Goal: Use online tool/utility: Utilize a website feature to perform a specific function

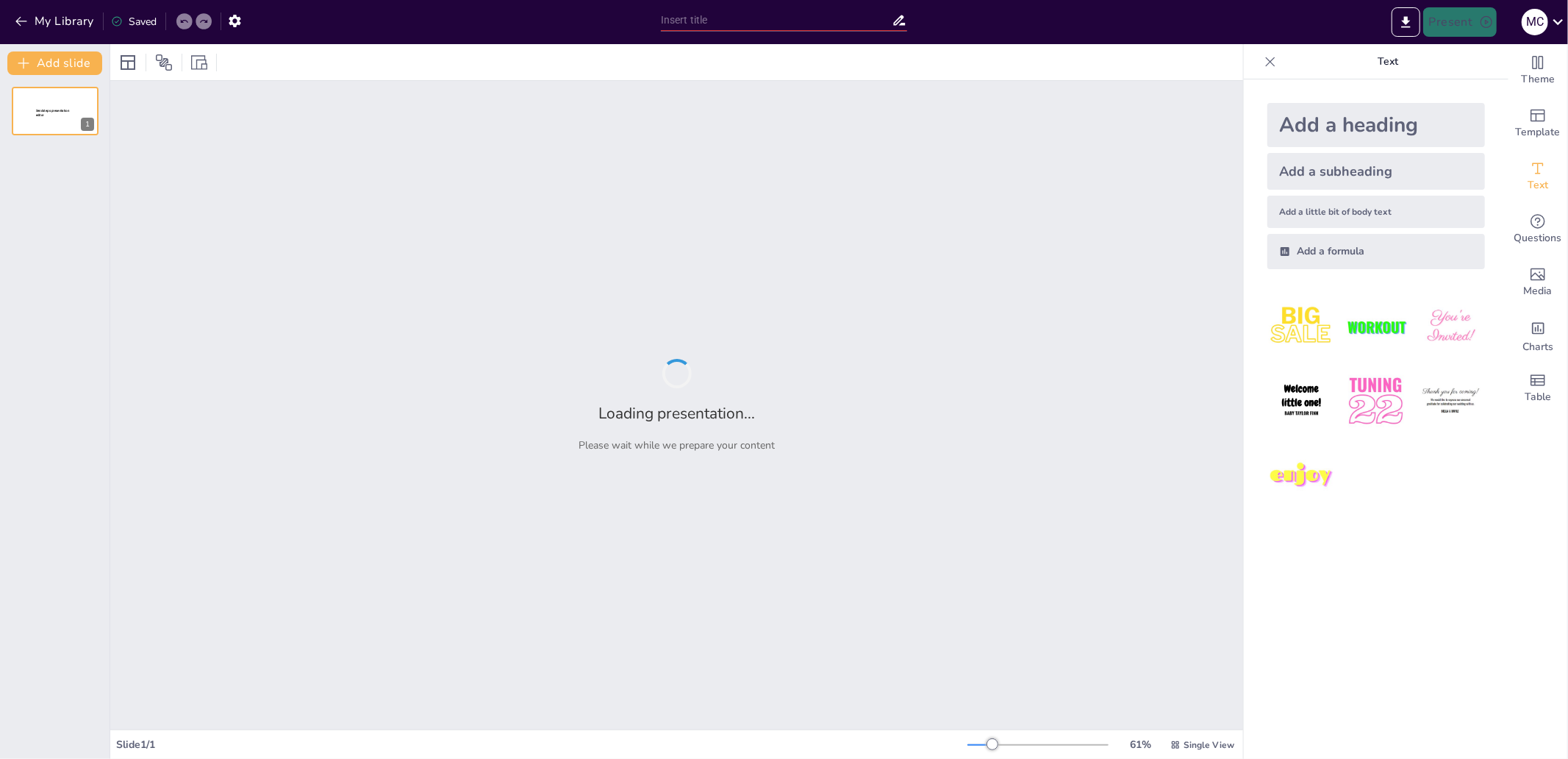
type input "test"
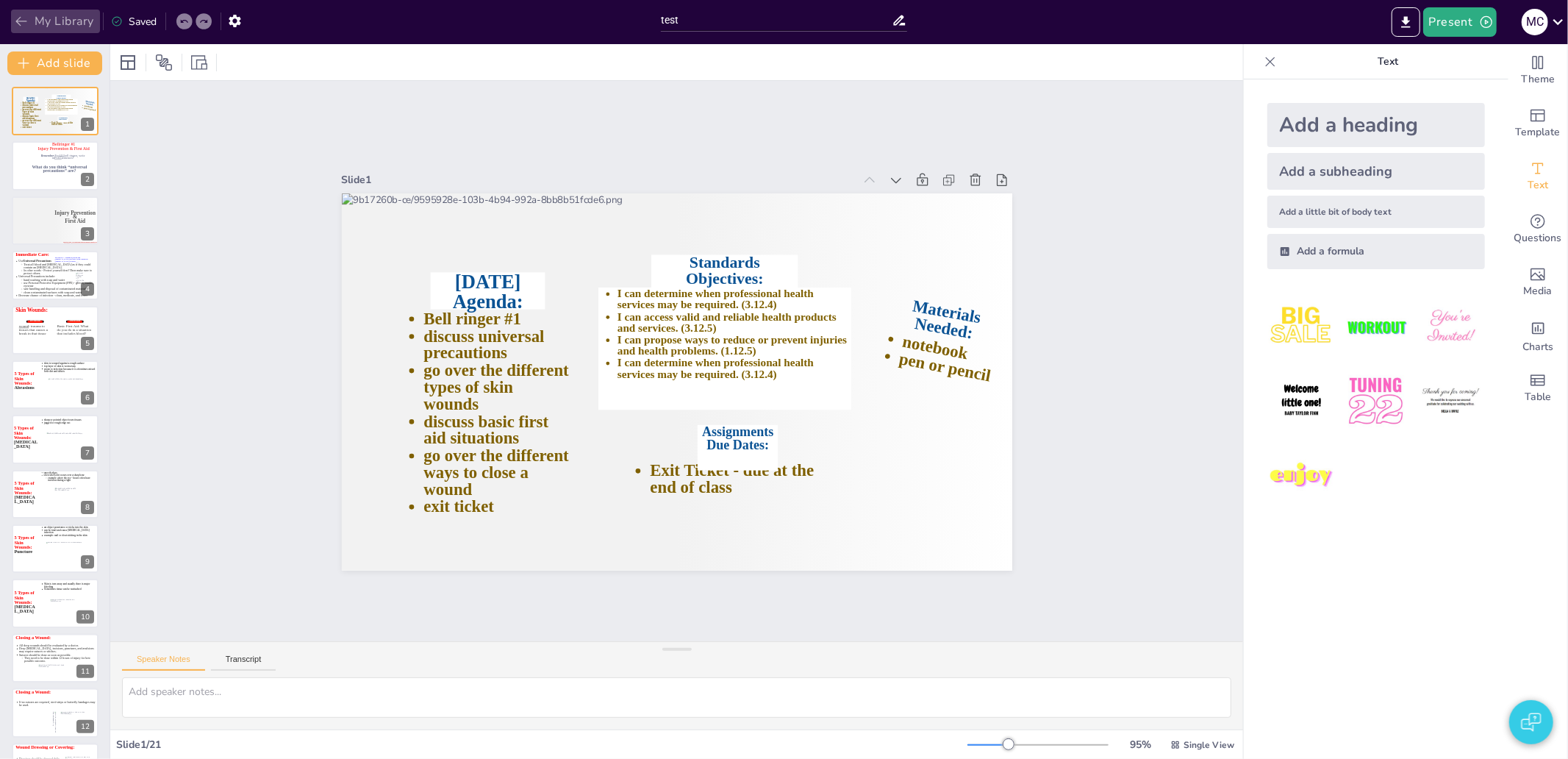
click at [52, 31] on button "My Library" at bounding box center [55, 21] width 89 height 24
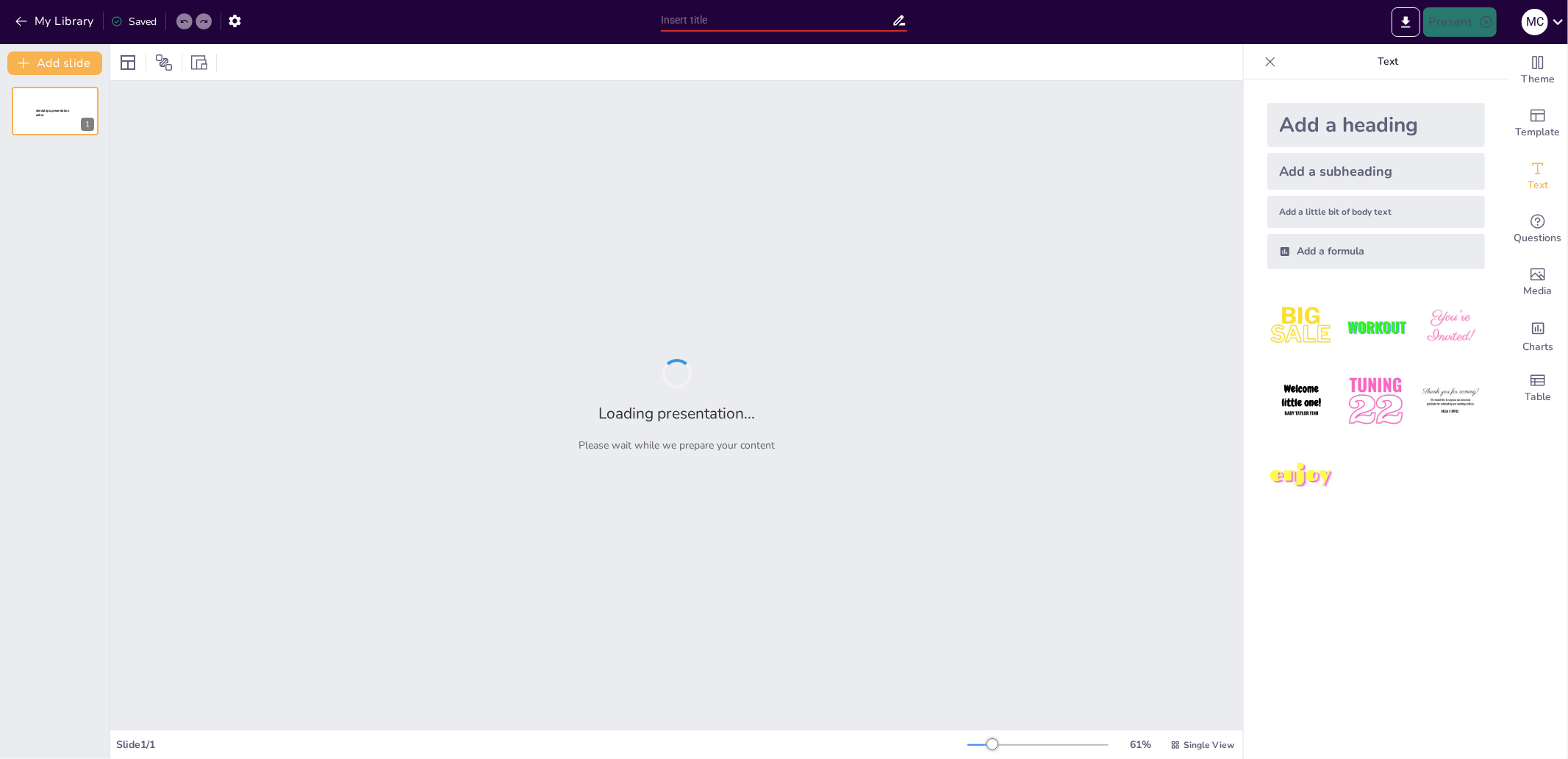
type input "test"
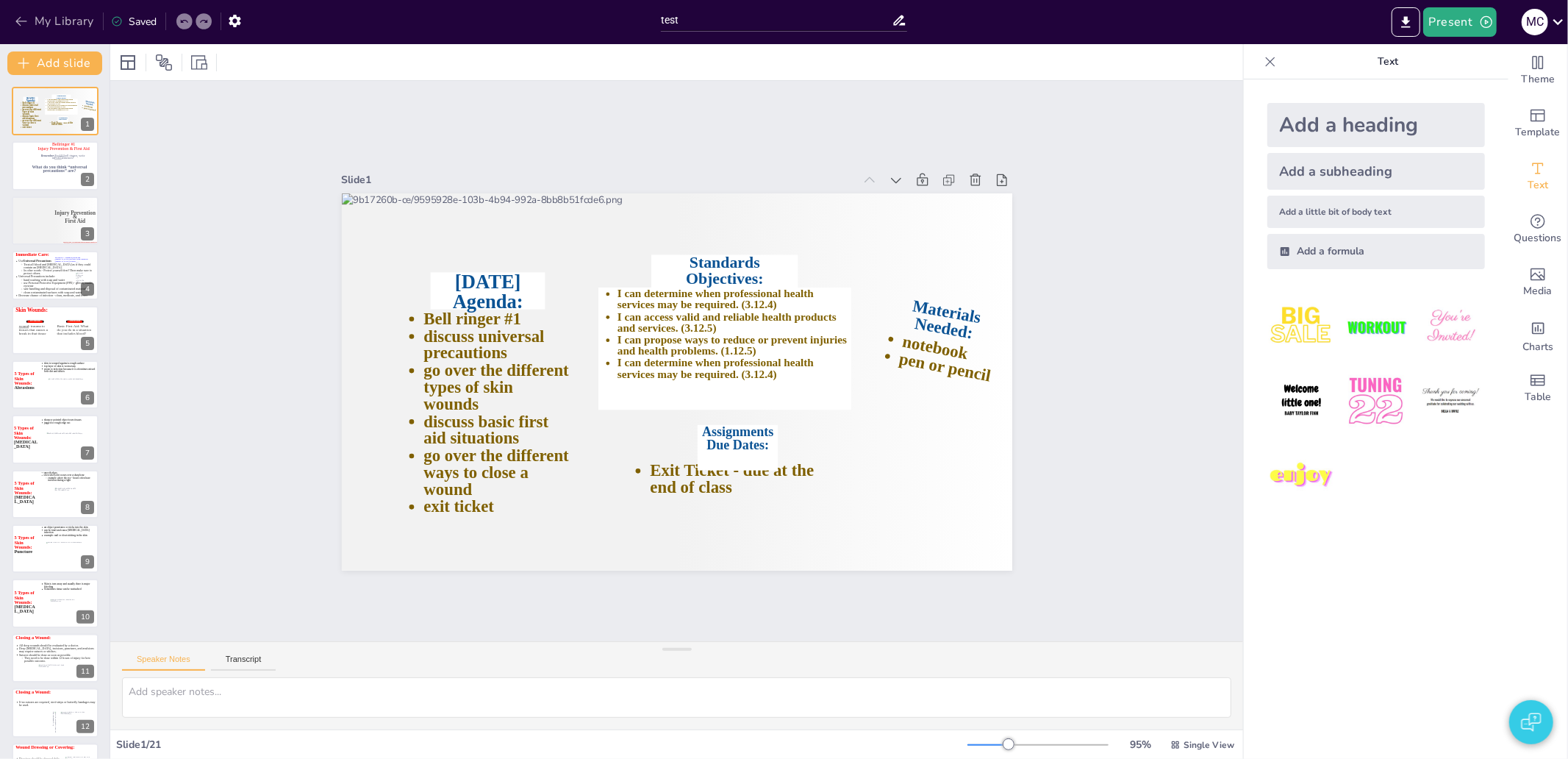
click at [56, 11] on button "My Library" at bounding box center [55, 21] width 89 height 24
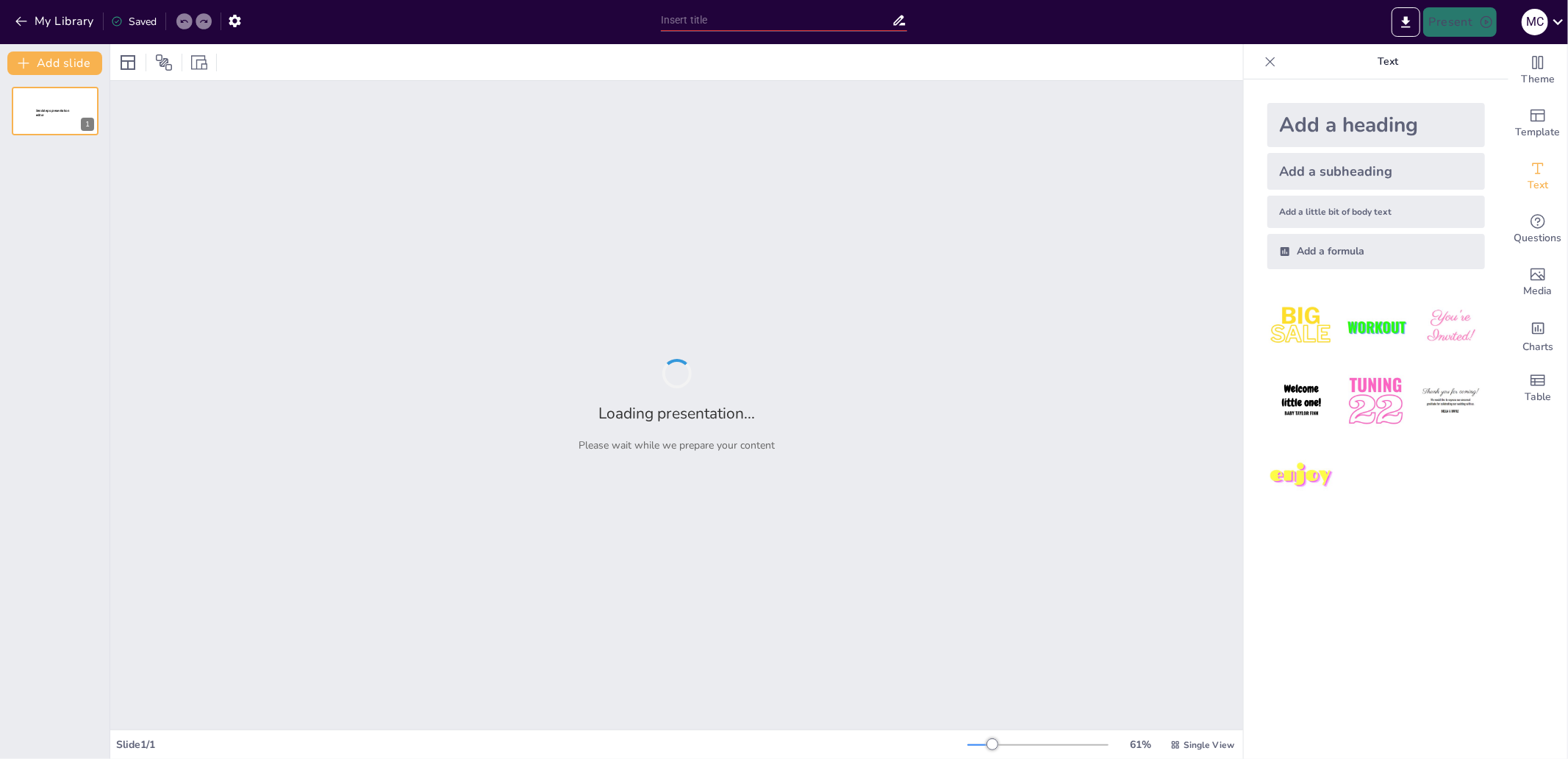
type input "test"
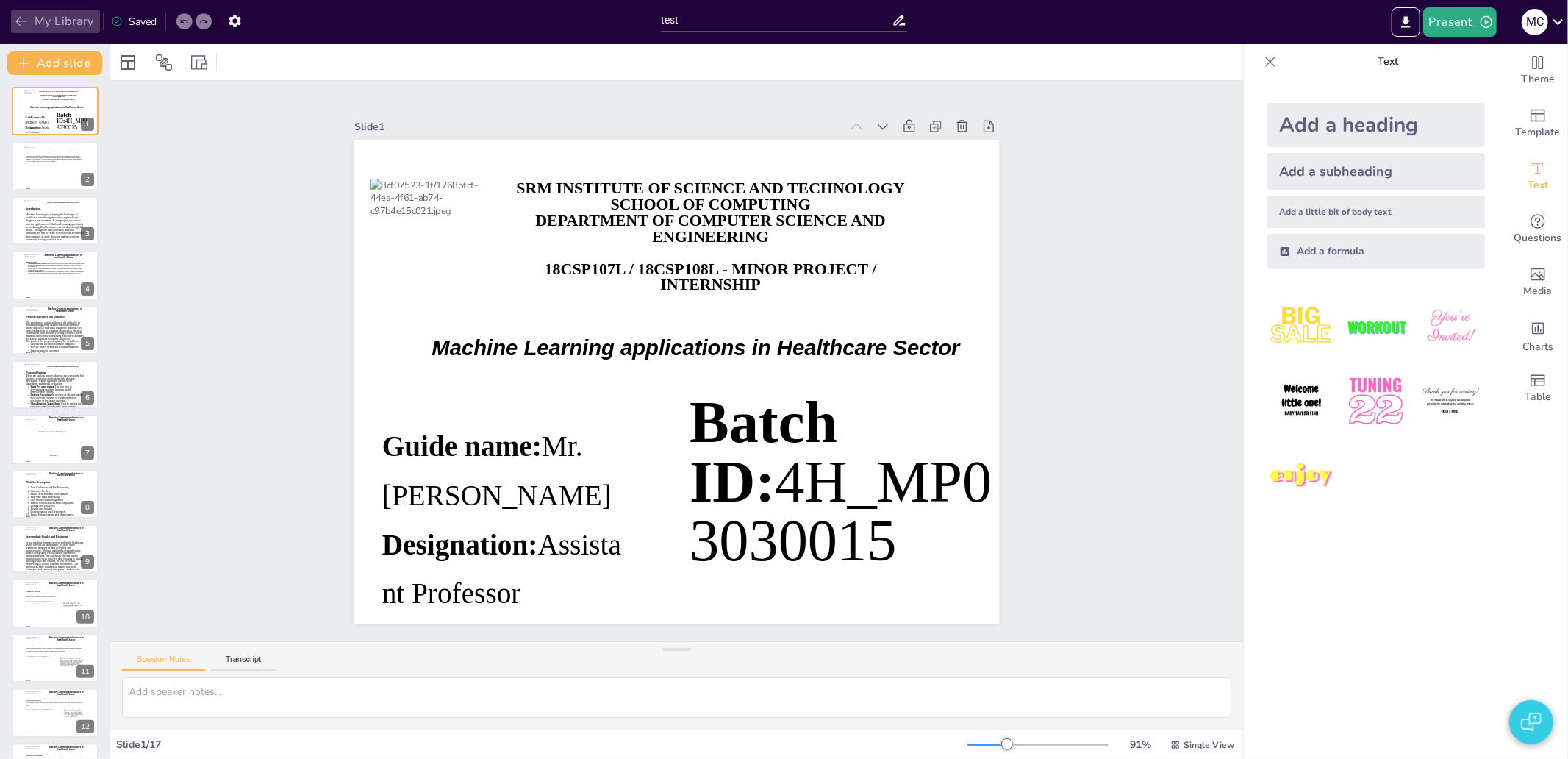
click at [57, 22] on button "My Library" at bounding box center [55, 21] width 89 height 24
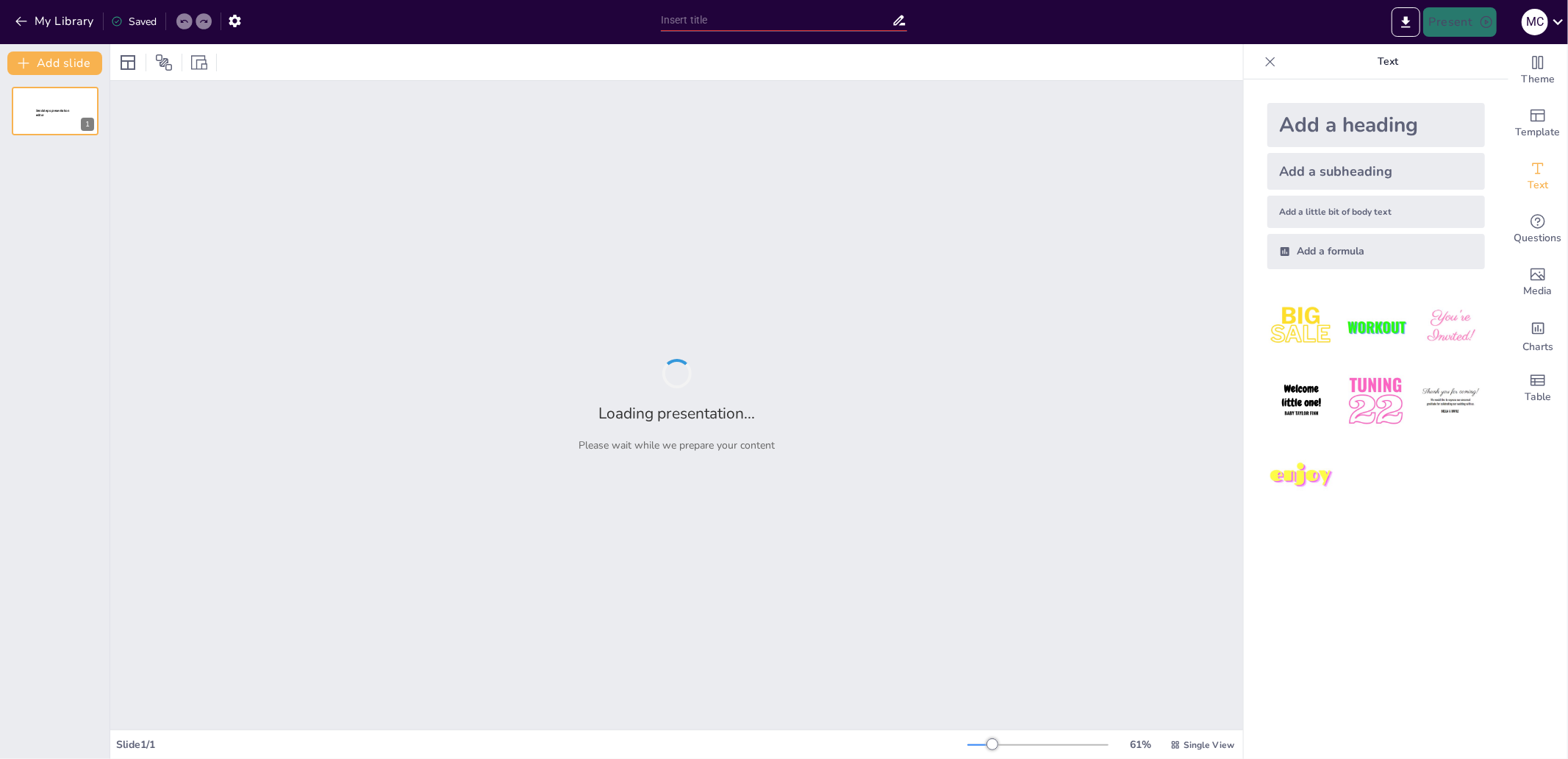
type input "test"
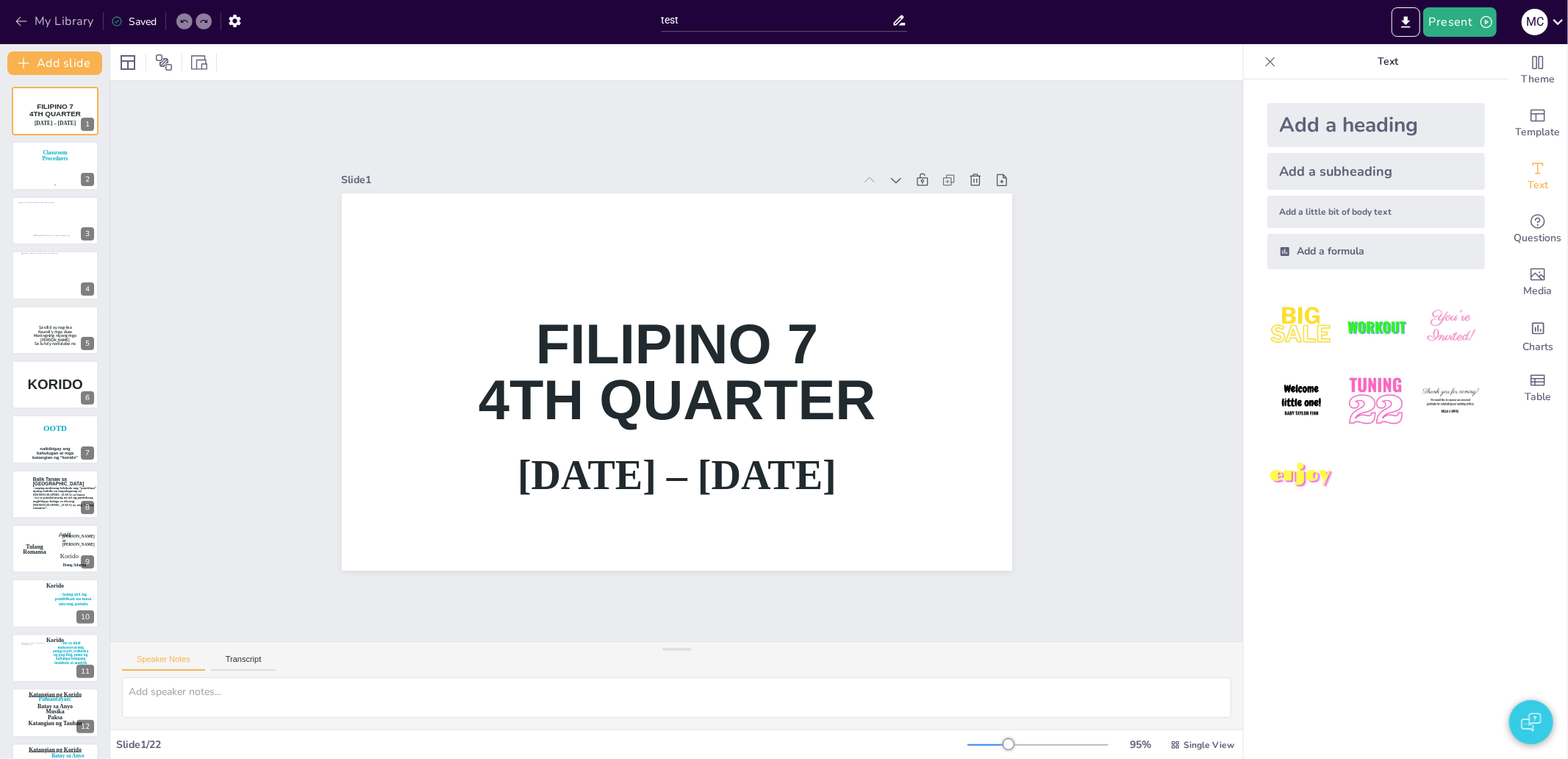
click at [54, 23] on button "My Library" at bounding box center [55, 21] width 89 height 24
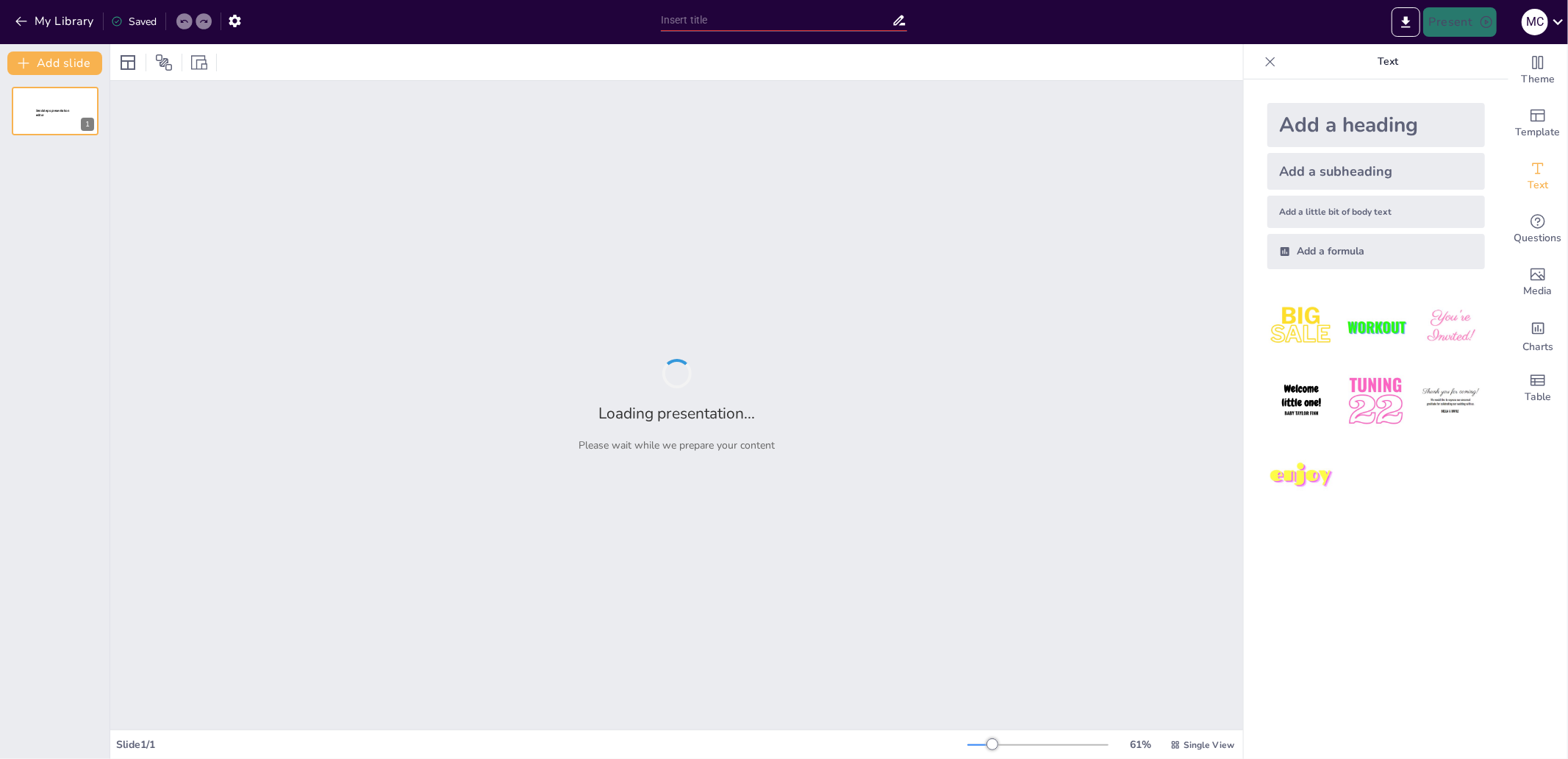
type input "test"
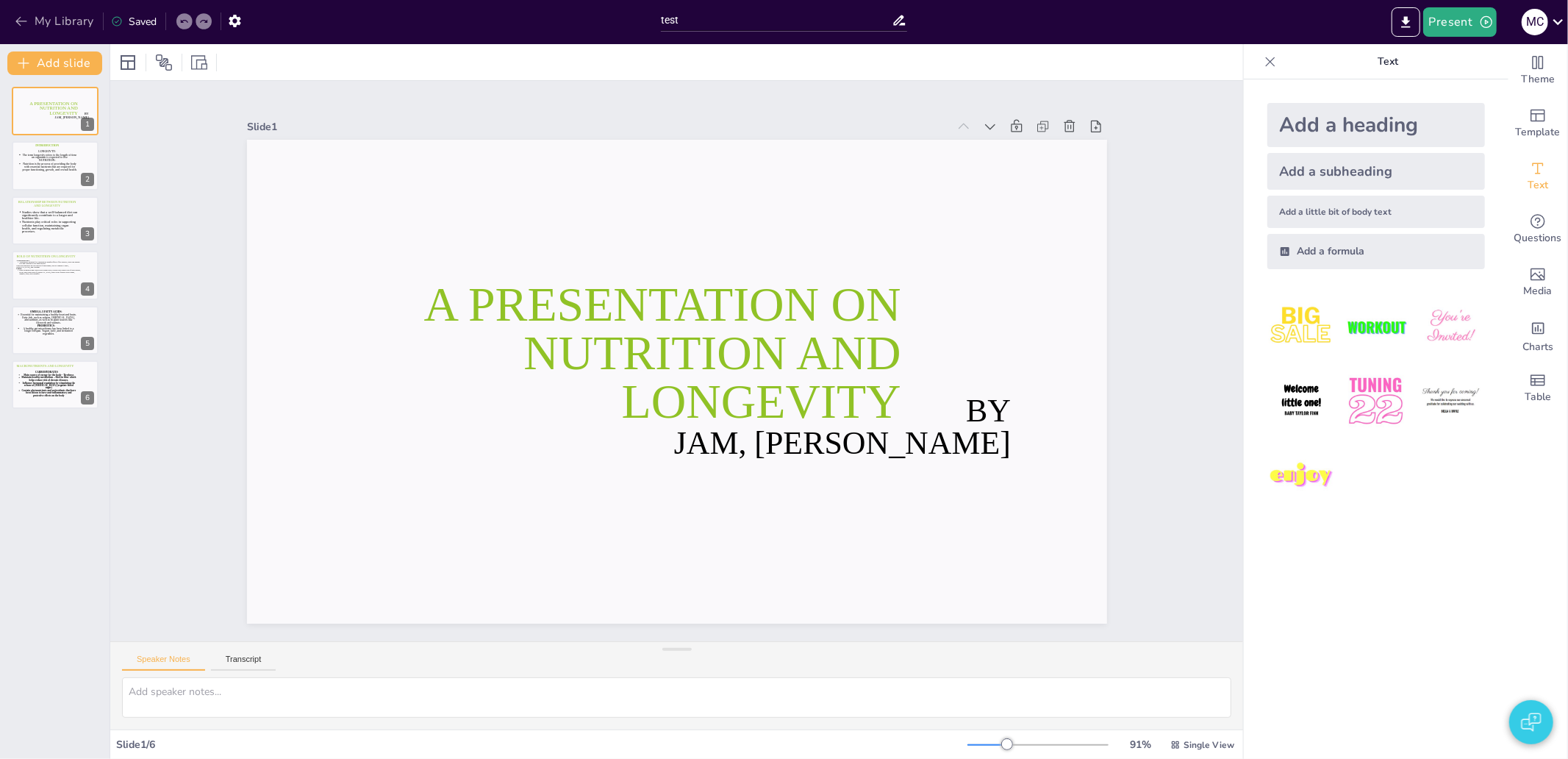
click at [42, 23] on button "My Library" at bounding box center [55, 21] width 89 height 24
